Goal: Navigation & Orientation: Find specific page/section

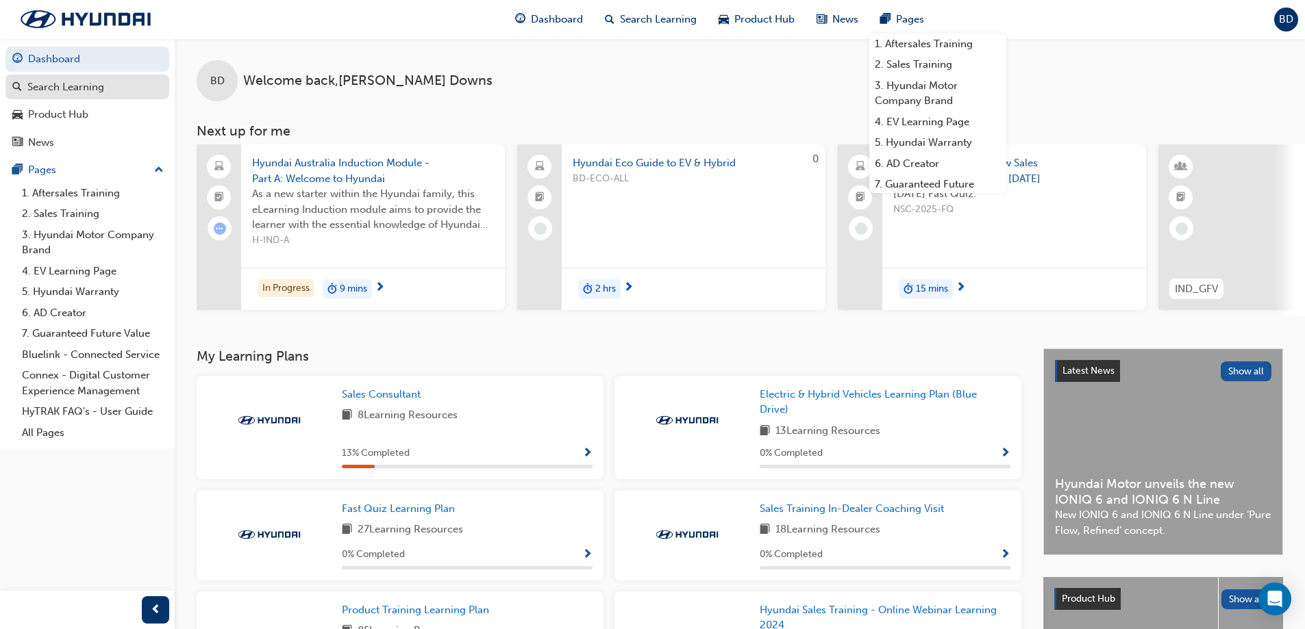
click at [92, 86] on div "Search Learning" at bounding box center [65, 87] width 77 height 16
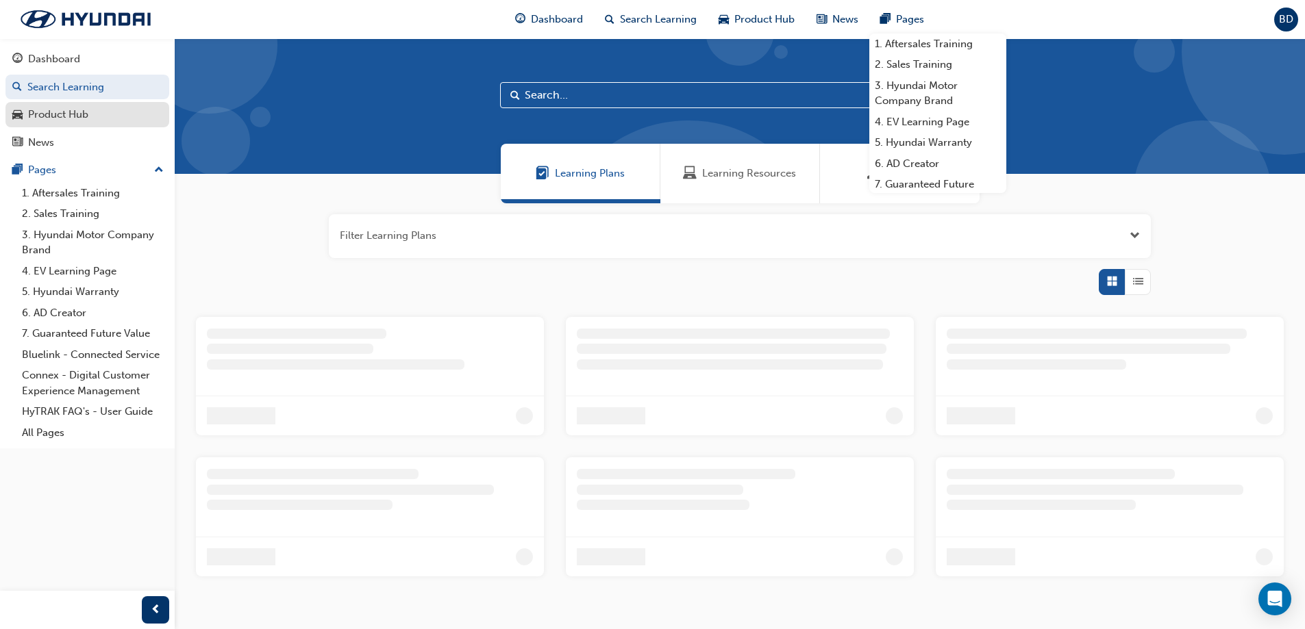
click at [72, 112] on div "Product Hub" at bounding box center [58, 115] width 60 height 16
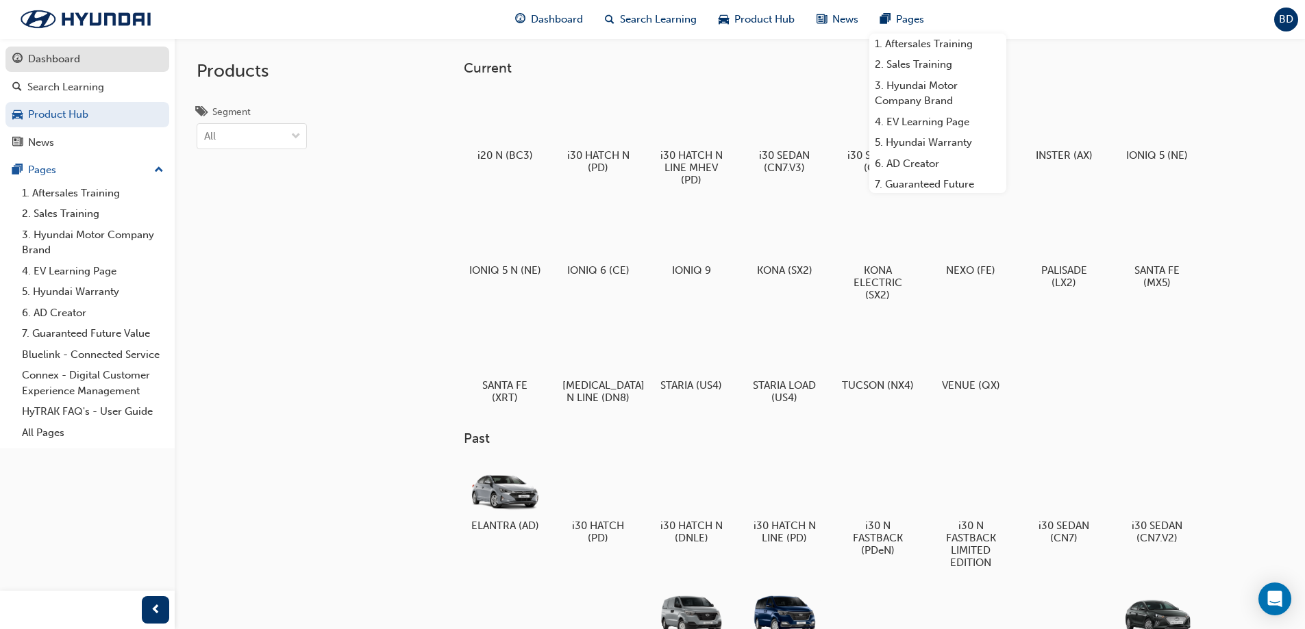
click at [85, 66] on div "Dashboard" at bounding box center [87, 59] width 150 height 17
